Goal: Information Seeking & Learning: Learn about a topic

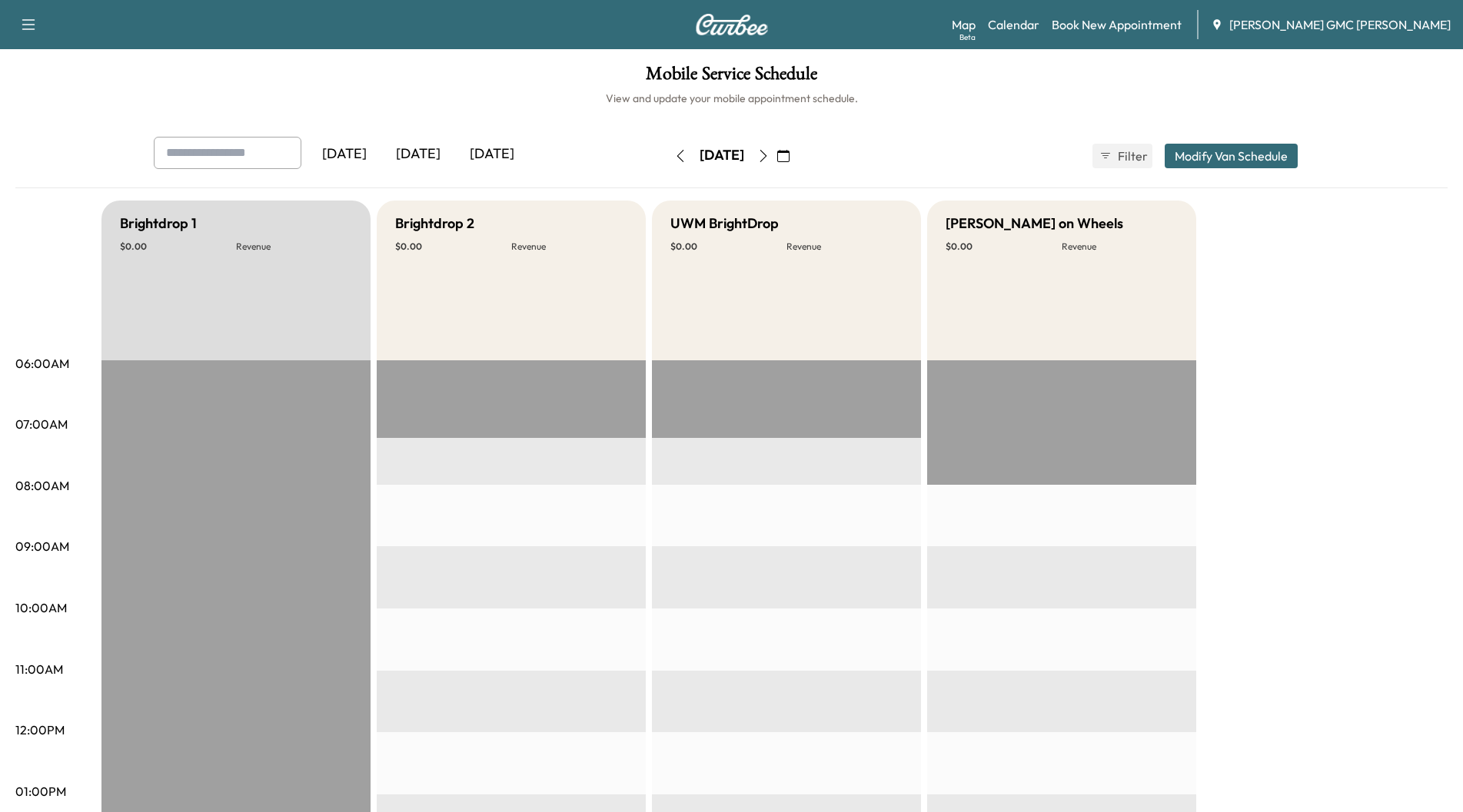
click at [430, 157] on div "[DATE]" at bounding box center [418, 155] width 74 height 36
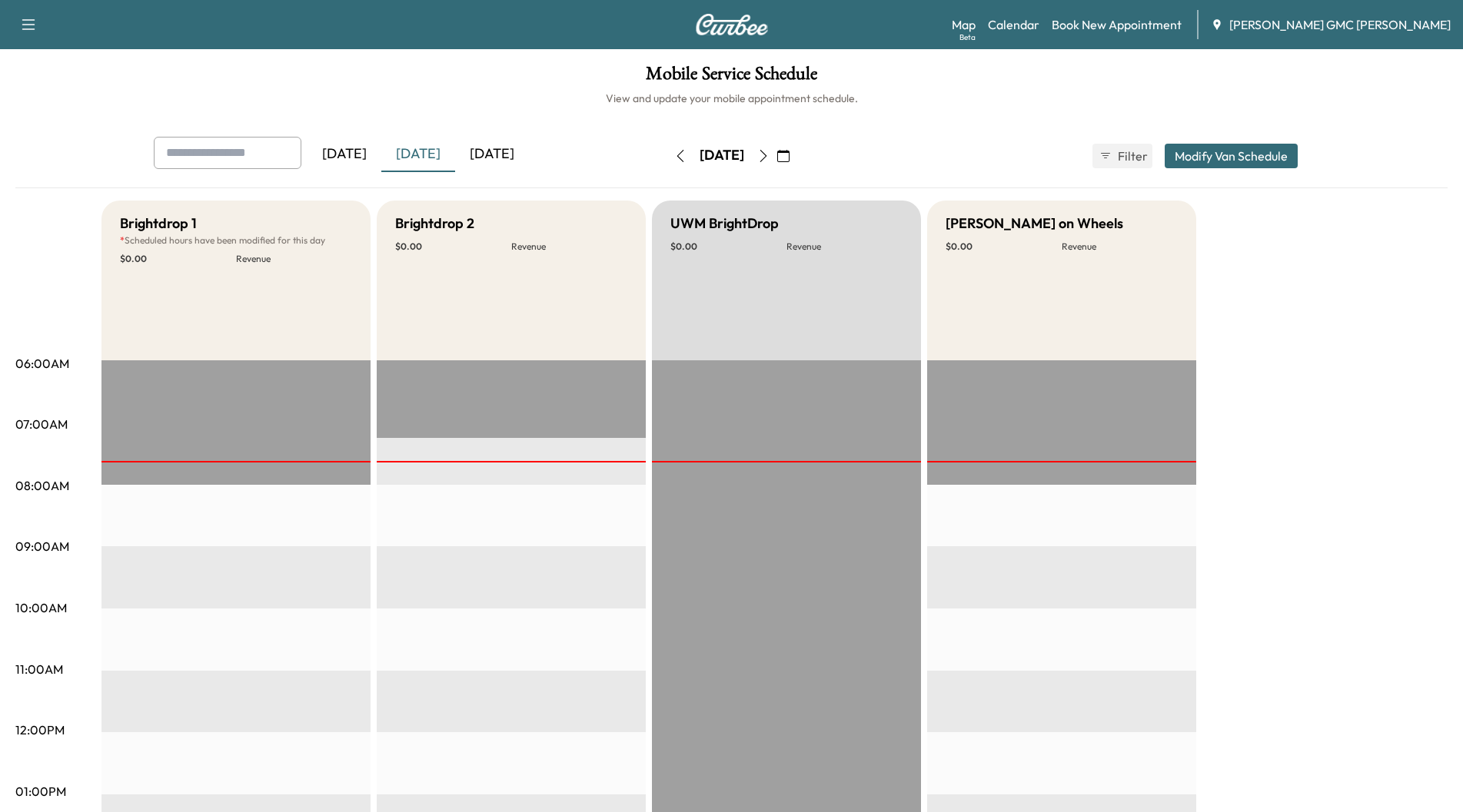
click at [495, 149] on div "[DATE]" at bounding box center [492, 155] width 74 height 36
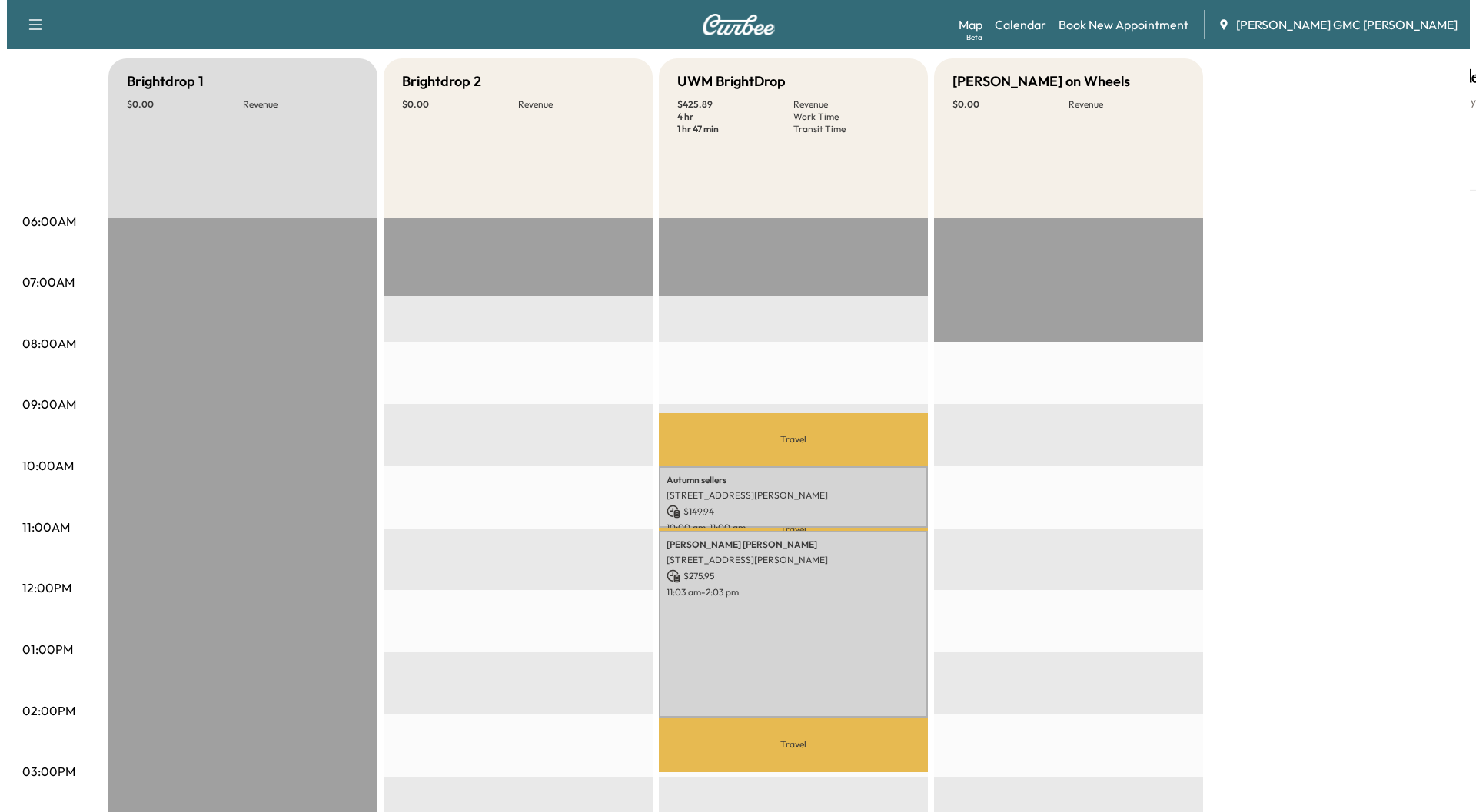
scroll to position [154, 0]
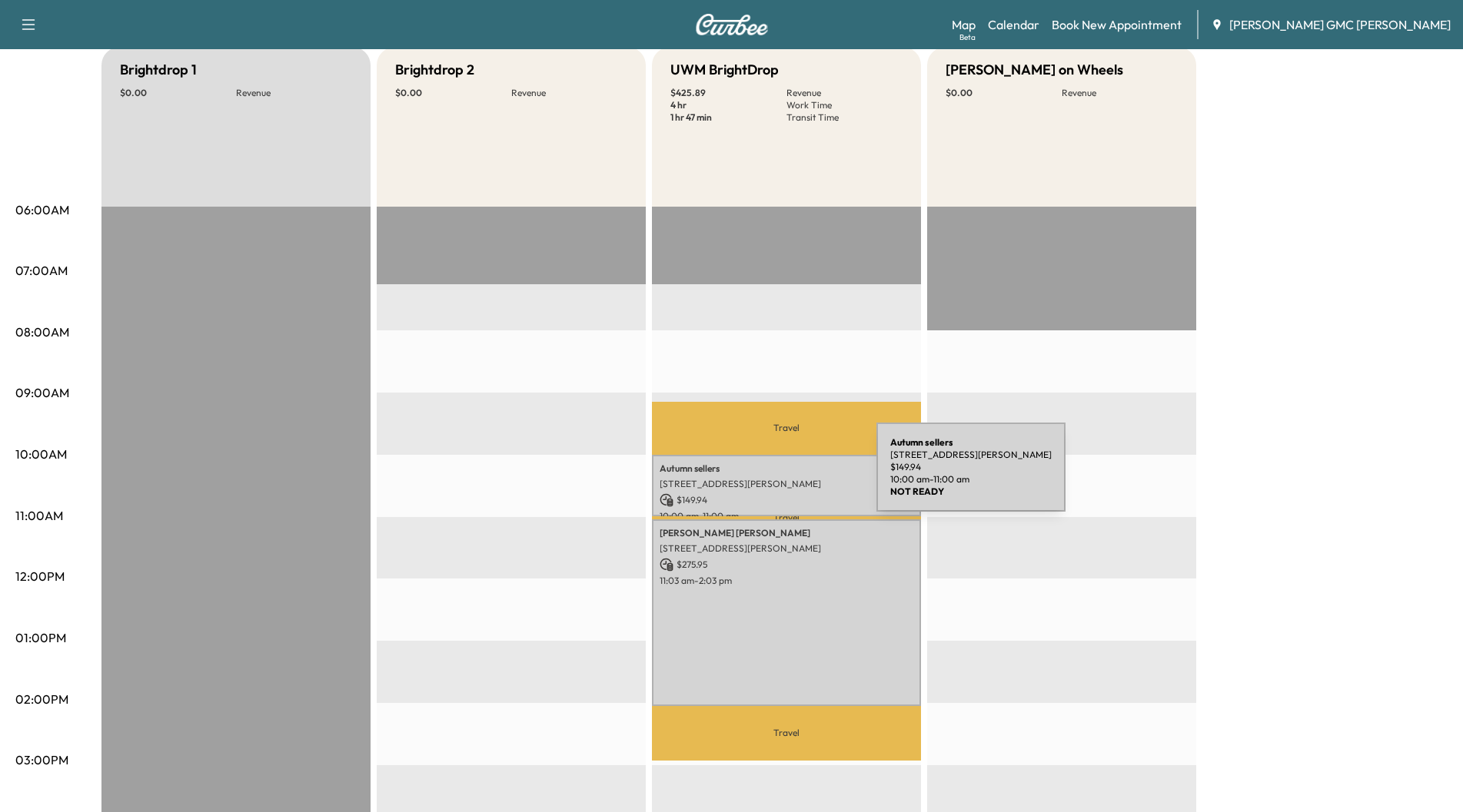
click at [765, 472] on div "Autumn sellers [STREET_ADDRESS][PERSON_NAME] $ 149.94 10:00 am - 11:00 am" at bounding box center [786, 486] width 269 height 63
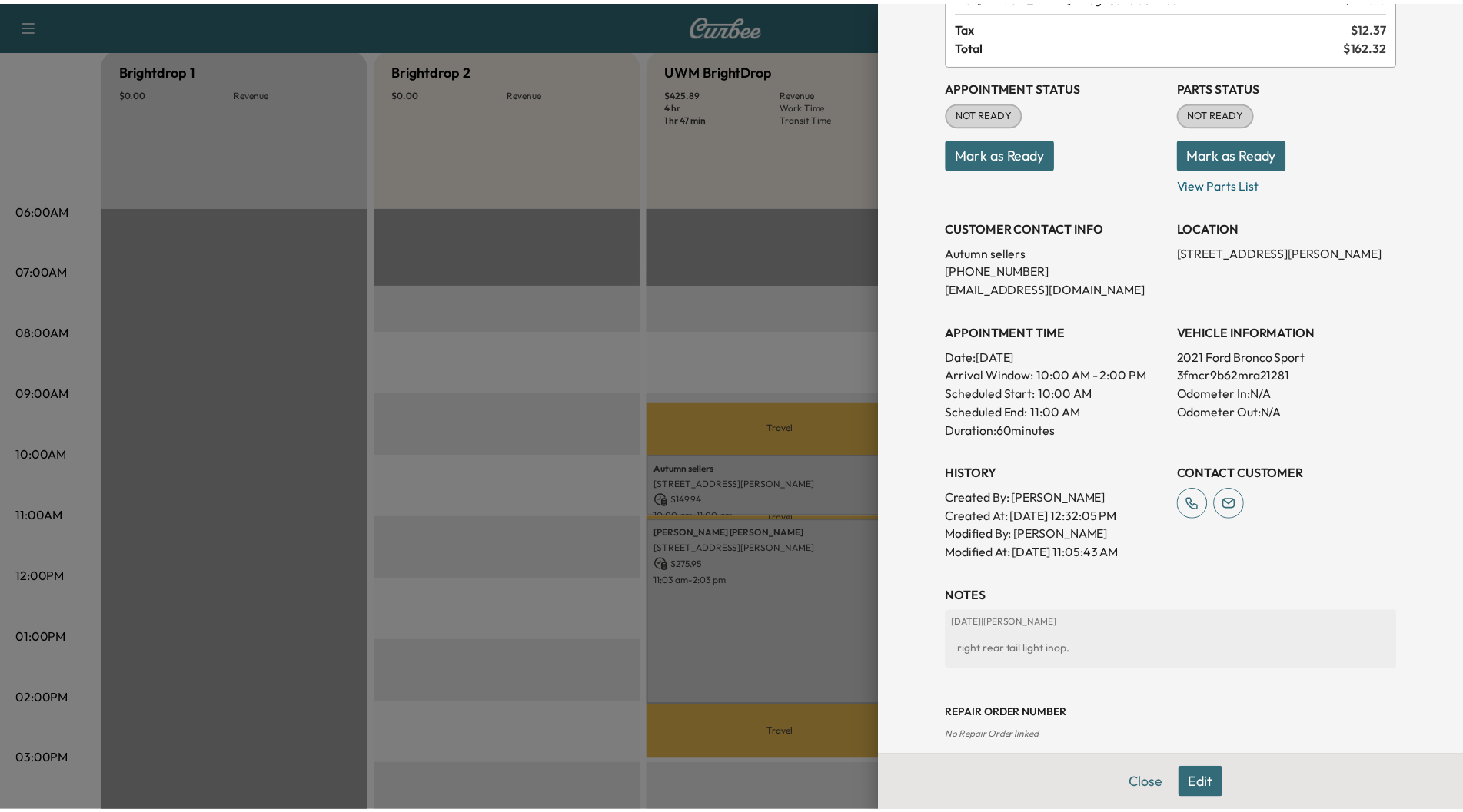
scroll to position [135, 0]
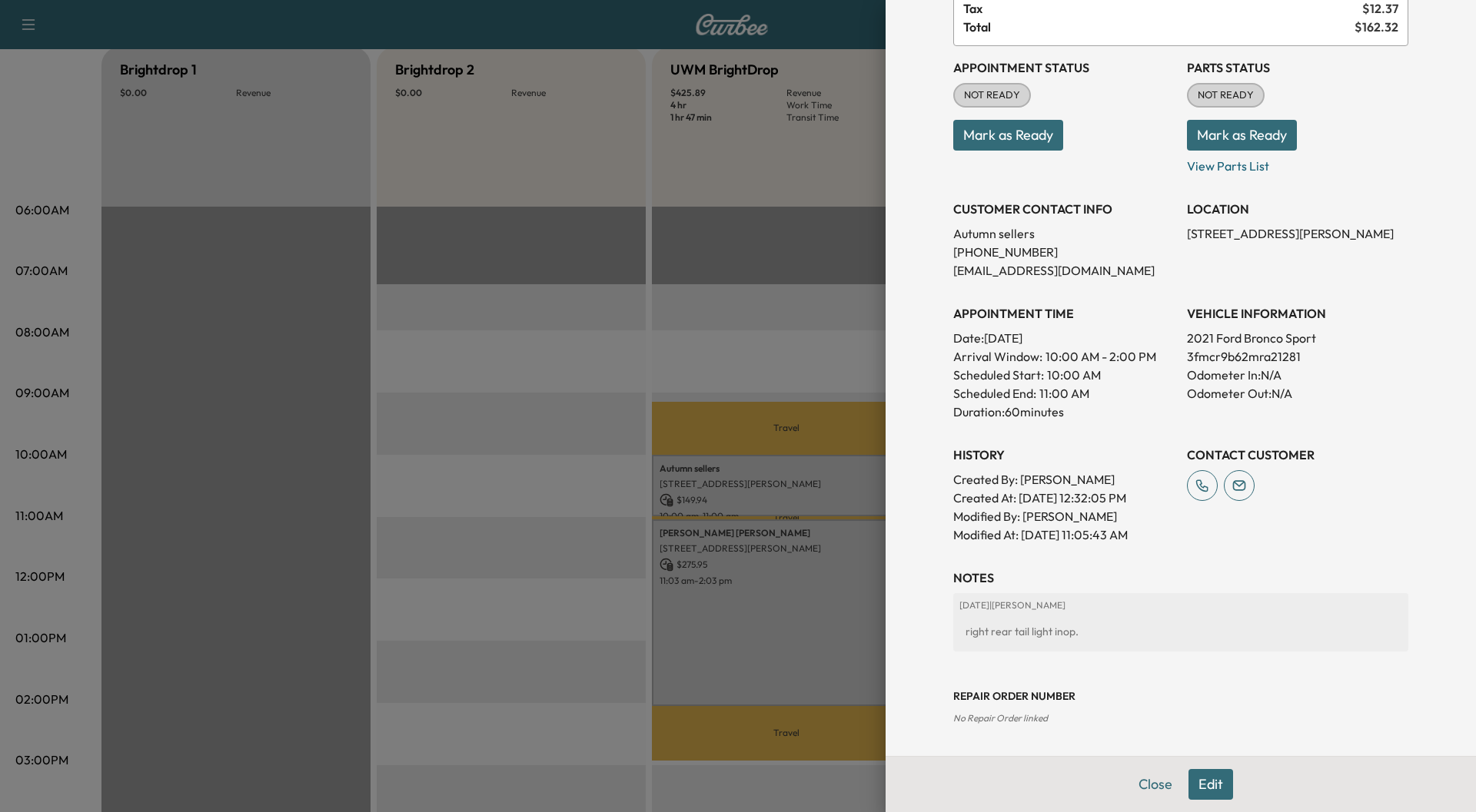
drag, startPoint x: 1139, startPoint y: 776, endPoint x: 1087, endPoint y: 759, distance: 54.7
click at [1139, 774] on button "Close" at bounding box center [1155, 784] width 54 height 30
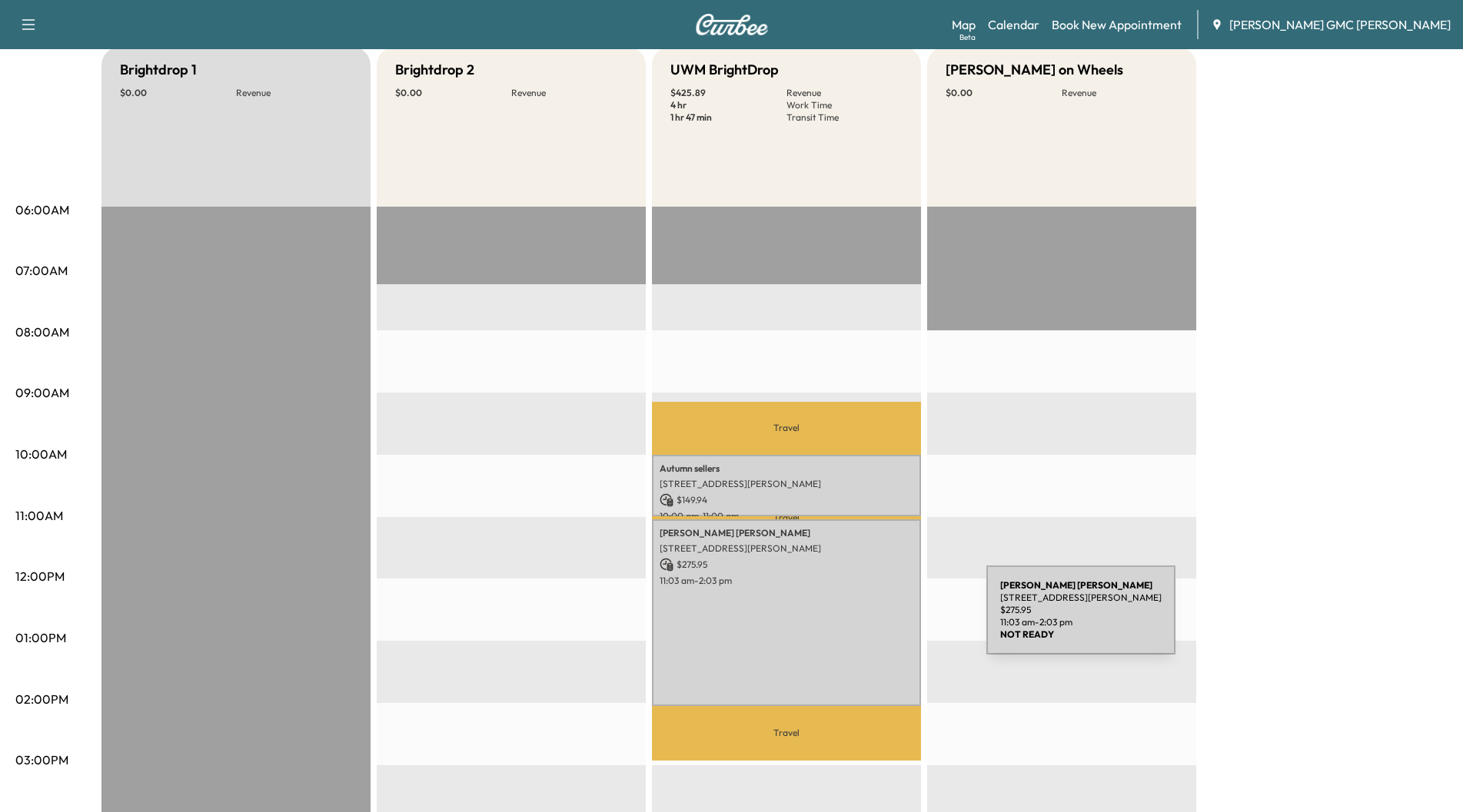
click at [871, 619] on div "[PERSON_NAME] [STREET_ADDRESS][PERSON_NAME] $ 275.95 11:03 am - 2:03 pm" at bounding box center [786, 612] width 269 height 186
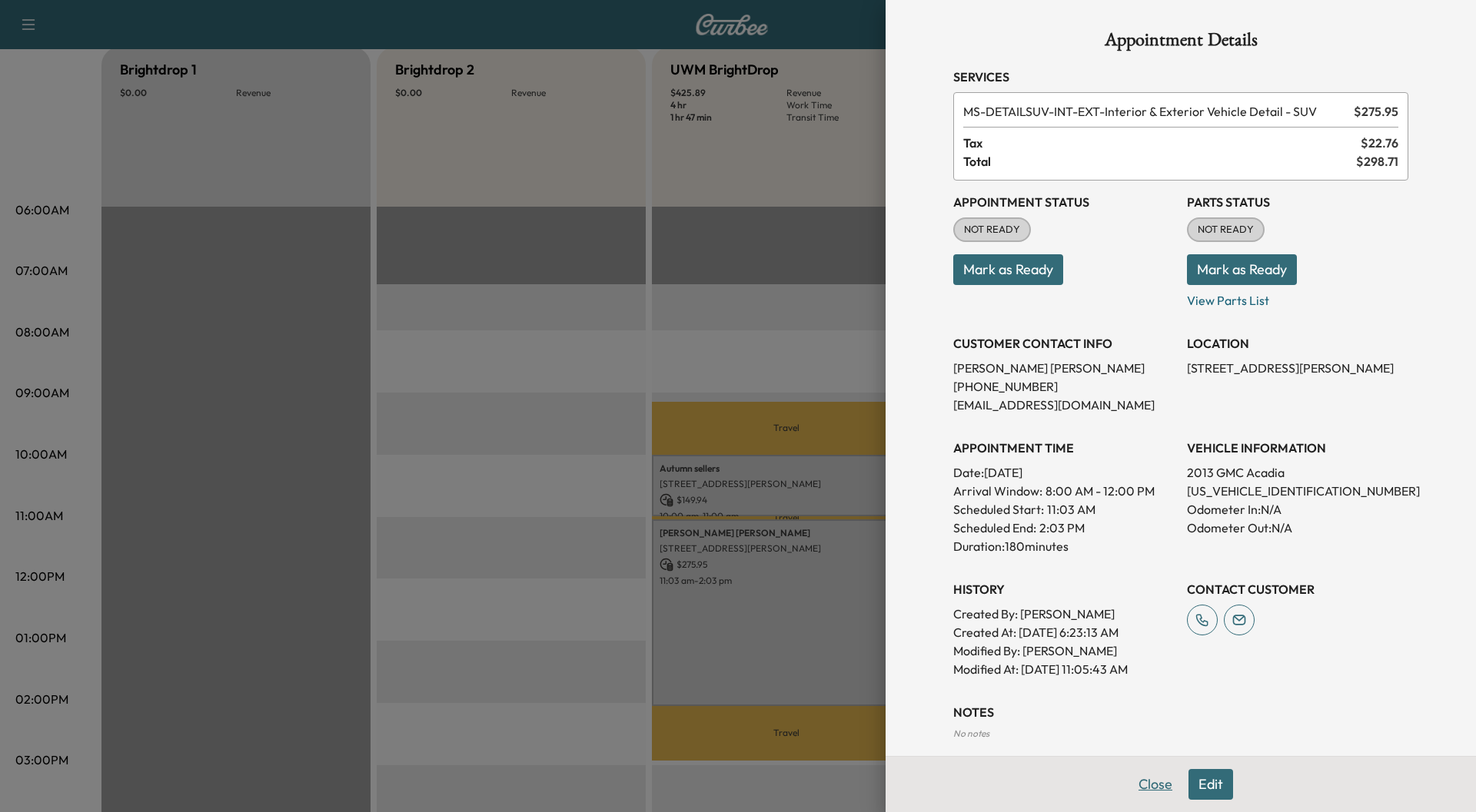
click at [1143, 790] on button "Close" at bounding box center [1155, 784] width 54 height 30
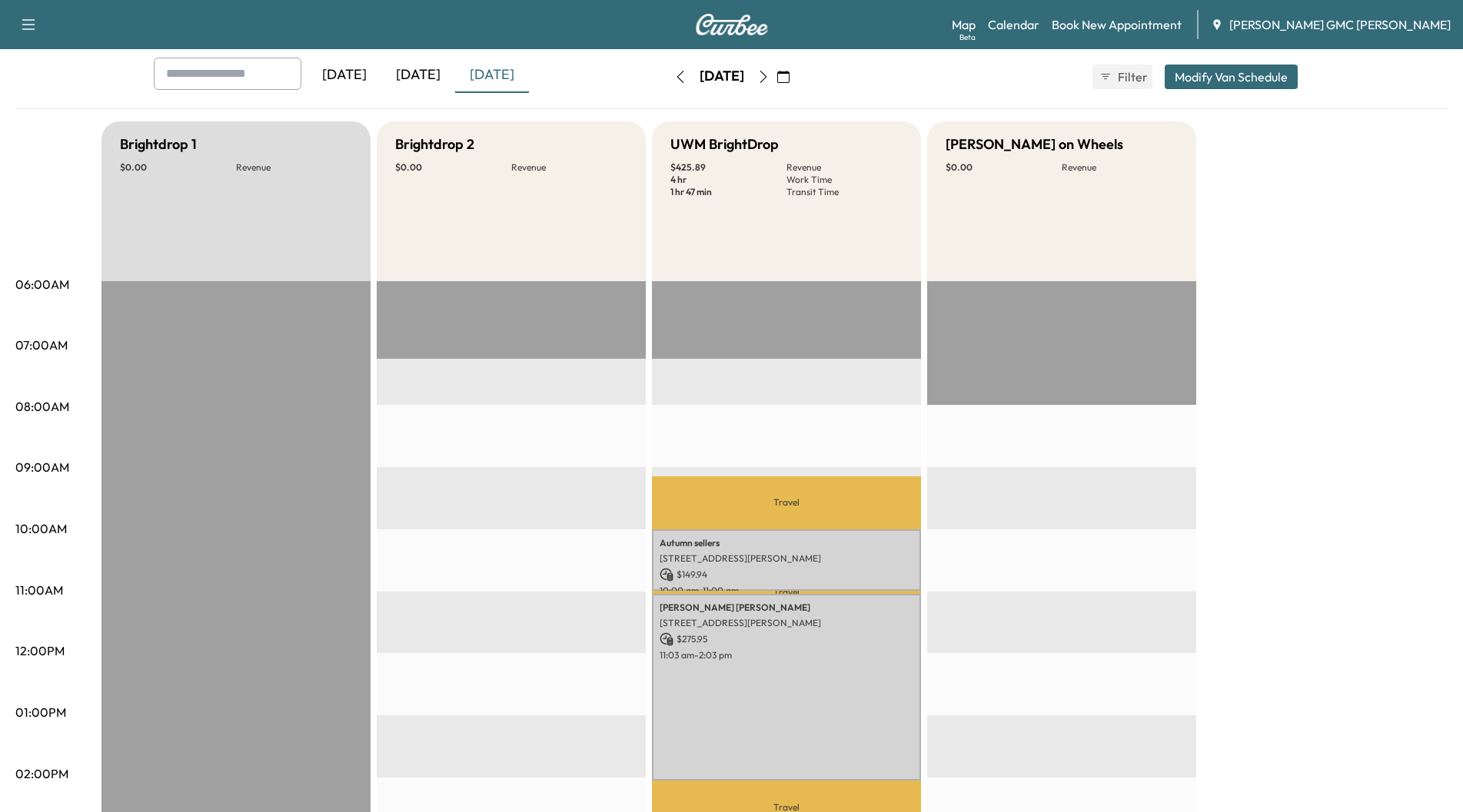
scroll to position [0, 0]
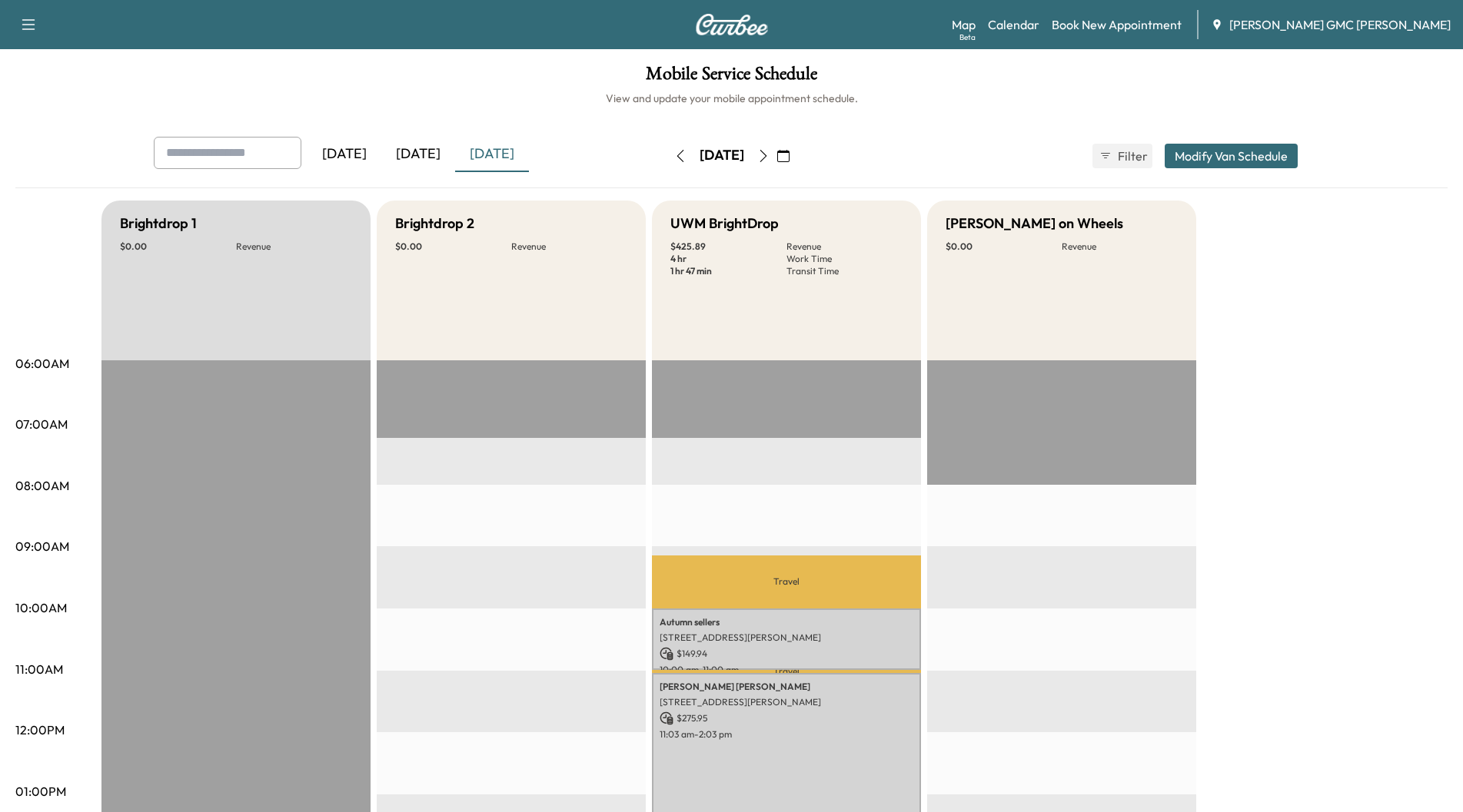
click at [770, 155] on icon "button" at bounding box center [764, 156] width 12 height 12
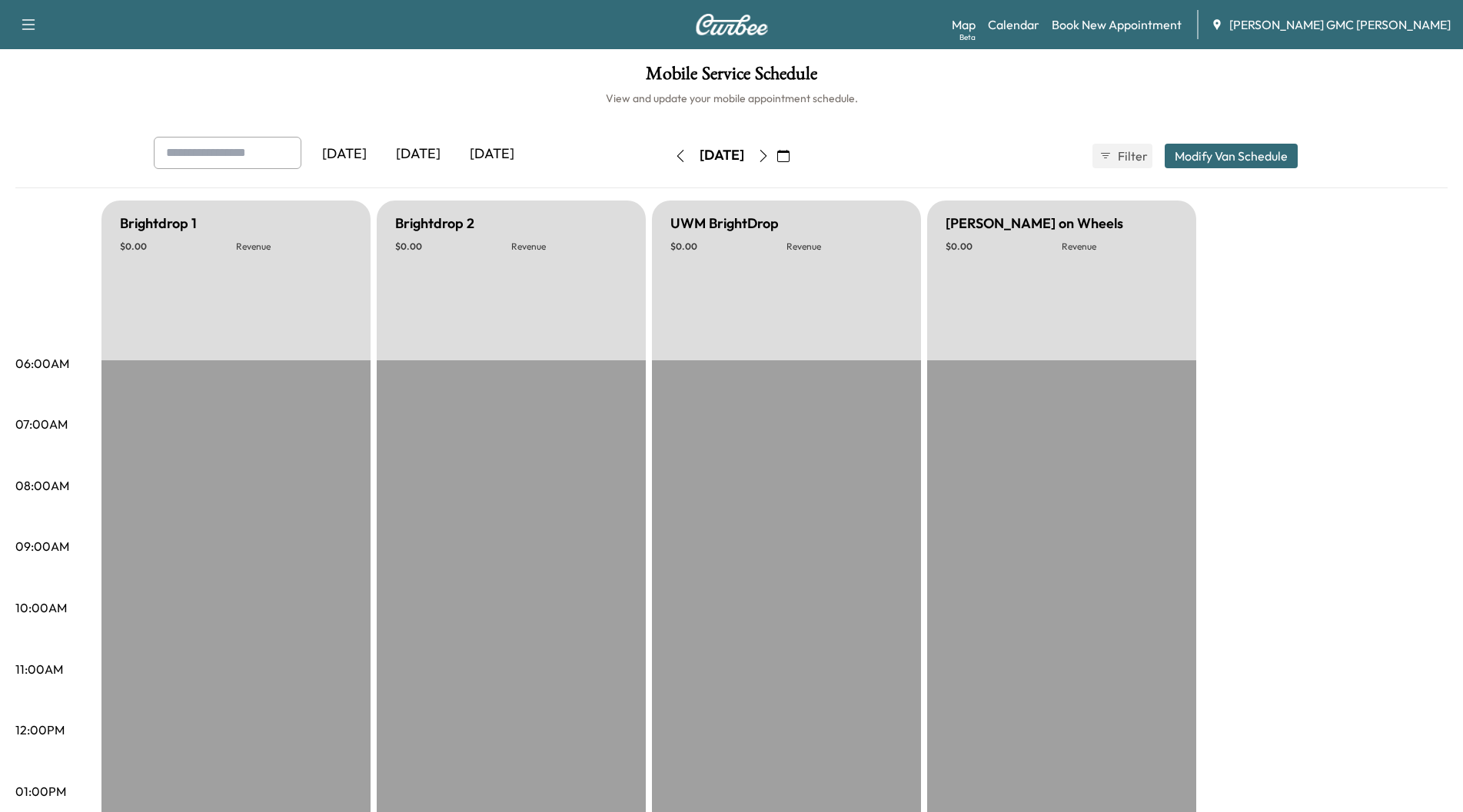
click at [777, 155] on button "button" at bounding box center [764, 155] width 26 height 24
click at [770, 155] on icon "button" at bounding box center [764, 156] width 12 height 12
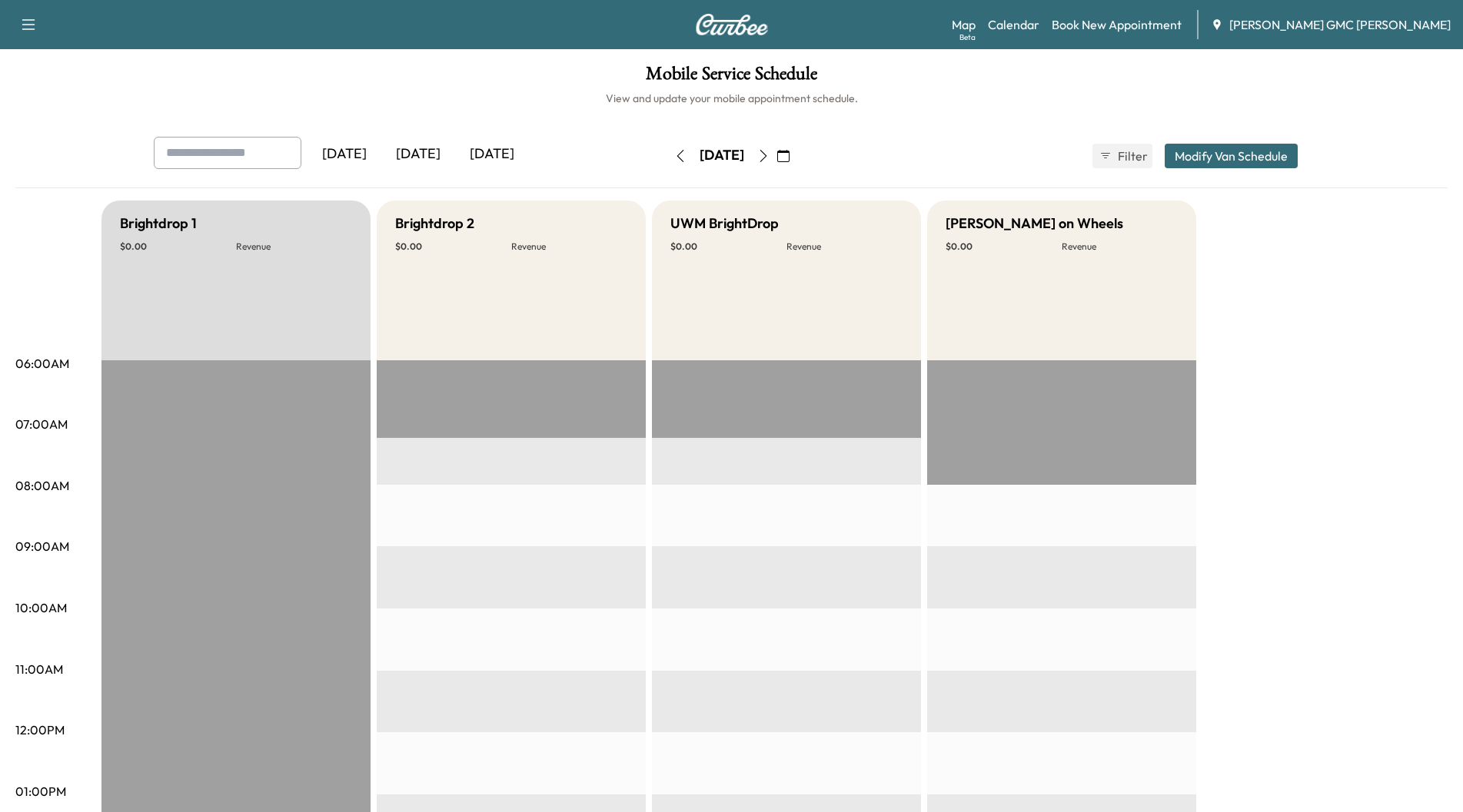
click at [770, 159] on icon "button" at bounding box center [764, 156] width 12 height 12
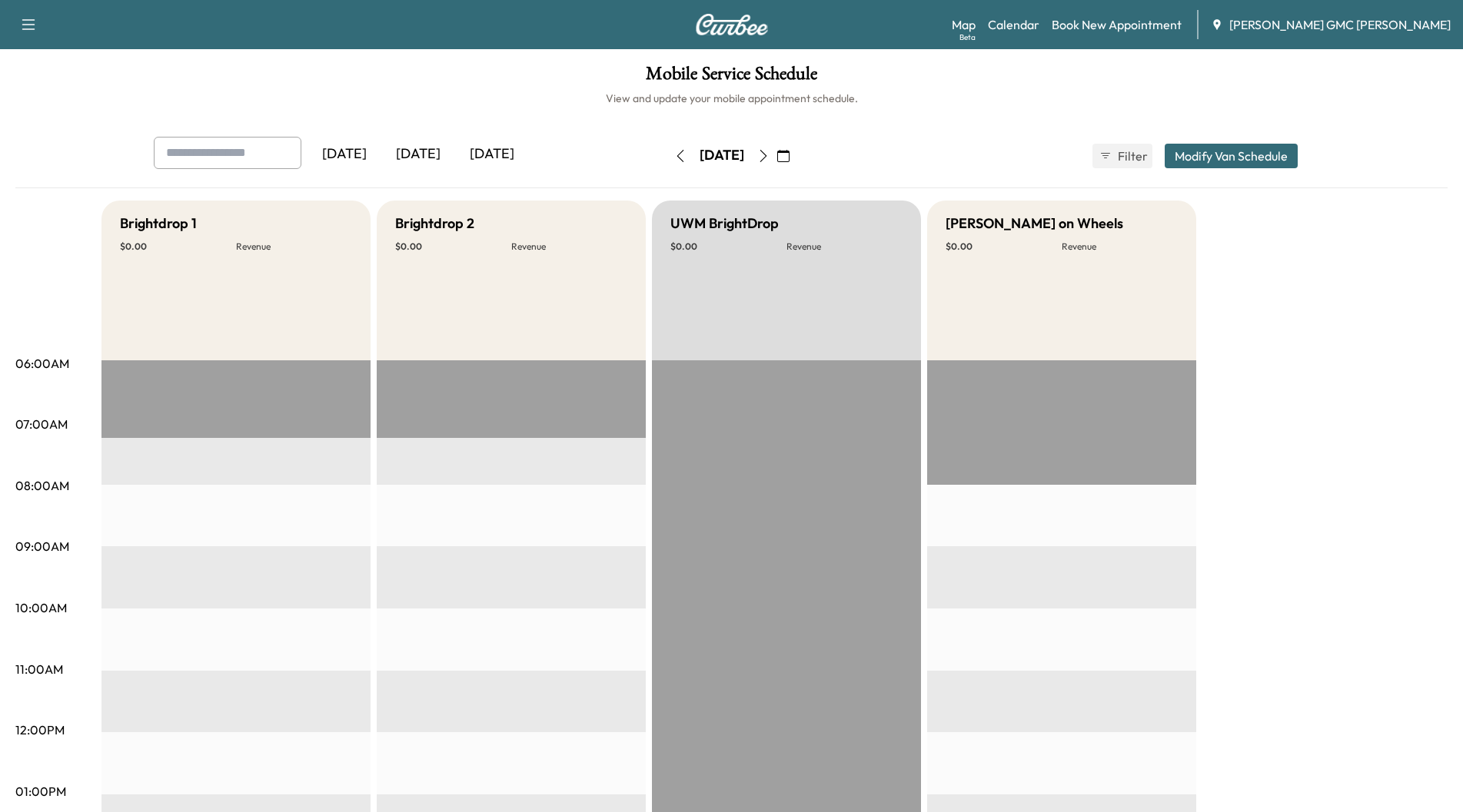
click at [770, 150] on icon "button" at bounding box center [764, 156] width 12 height 12
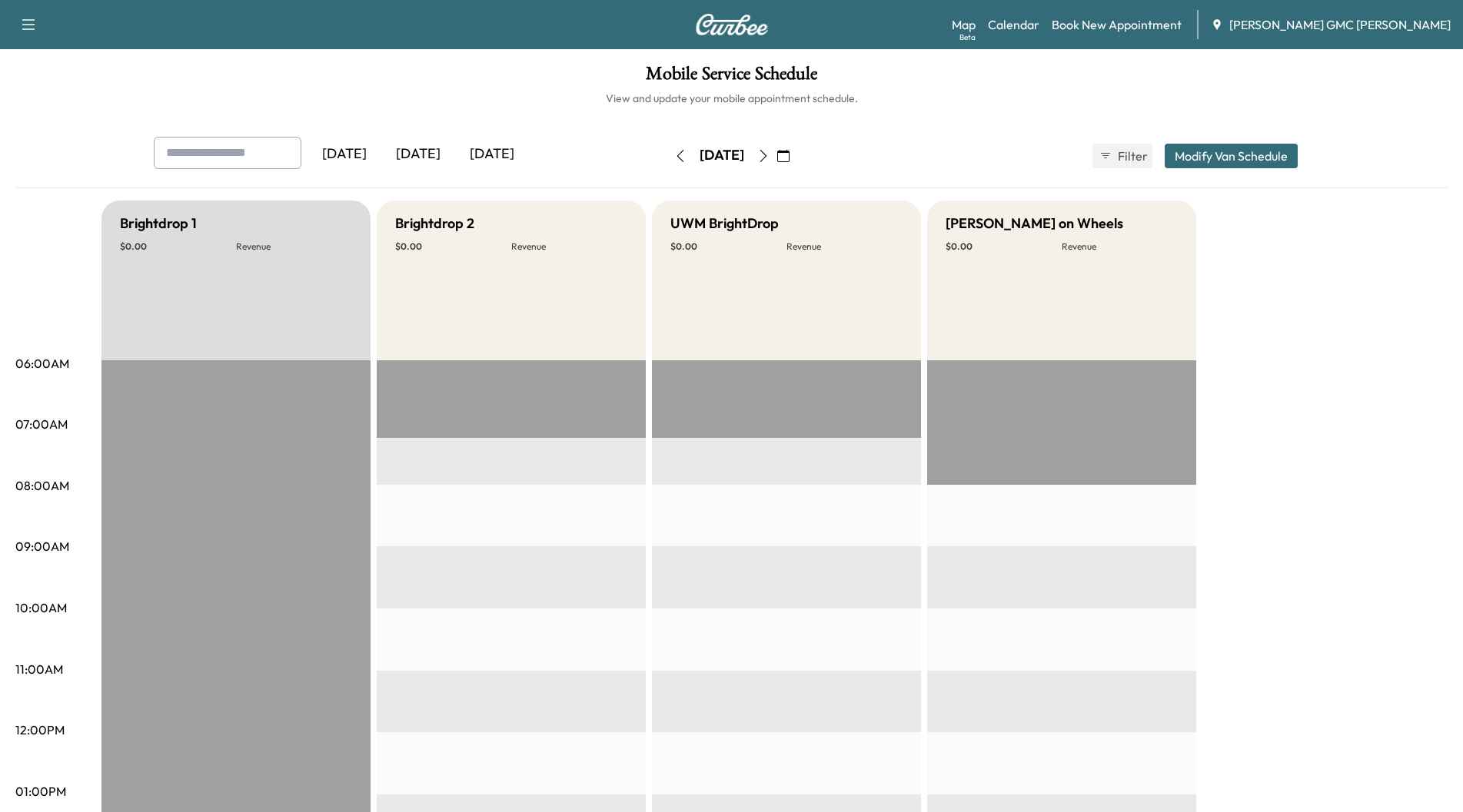
click at [770, 159] on icon "button" at bounding box center [764, 156] width 12 height 12
